Goal: Transaction & Acquisition: Purchase product/service

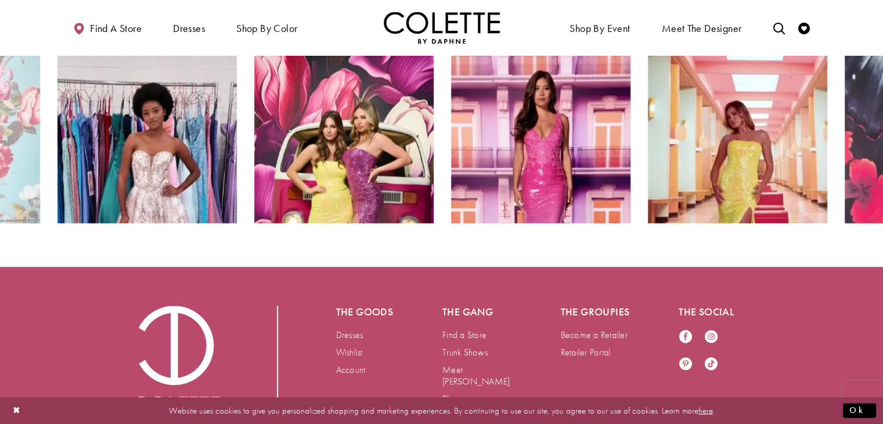
scroll to position [2089, 0]
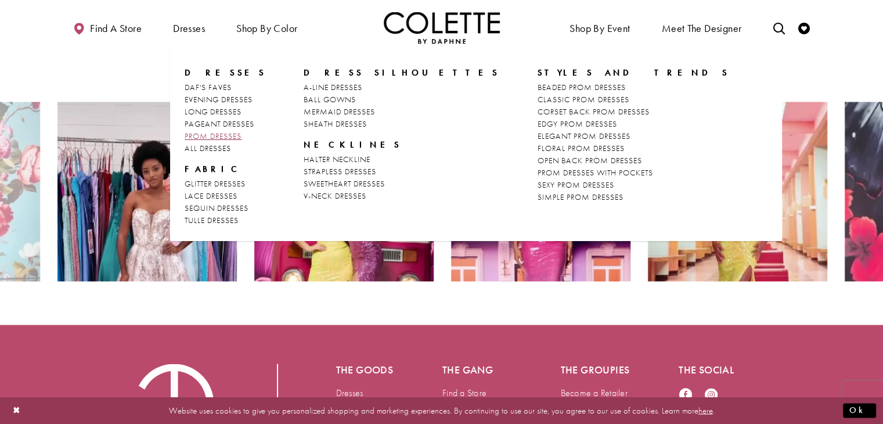
click at [222, 135] on span "PROM DRESSES" at bounding box center [213, 136] width 57 height 10
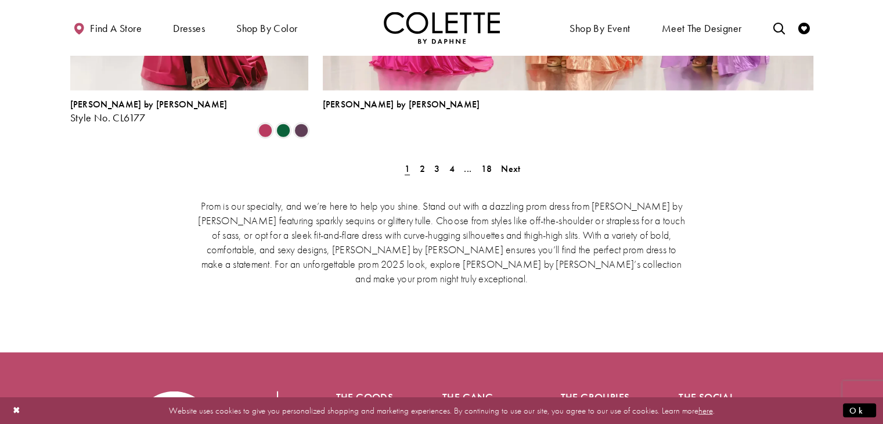
scroll to position [2728, 0]
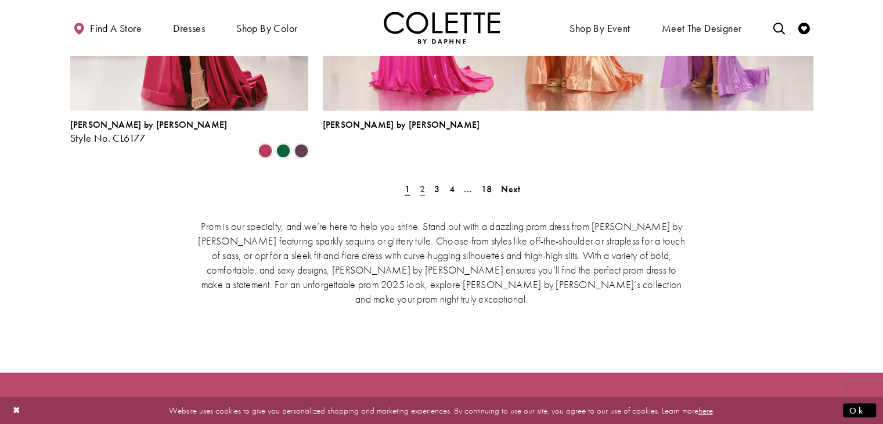
click at [421, 183] on span "2" at bounding box center [422, 189] width 5 height 12
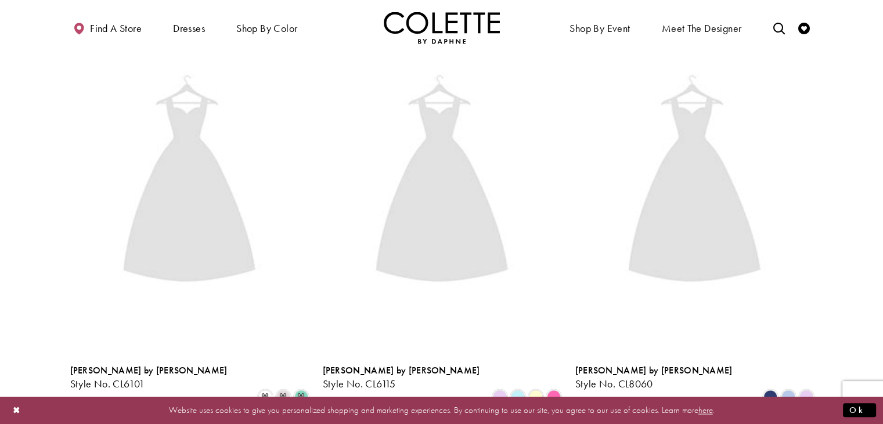
scroll to position [1633, 0]
